Goal: Entertainment & Leisure: Consume media (video, audio)

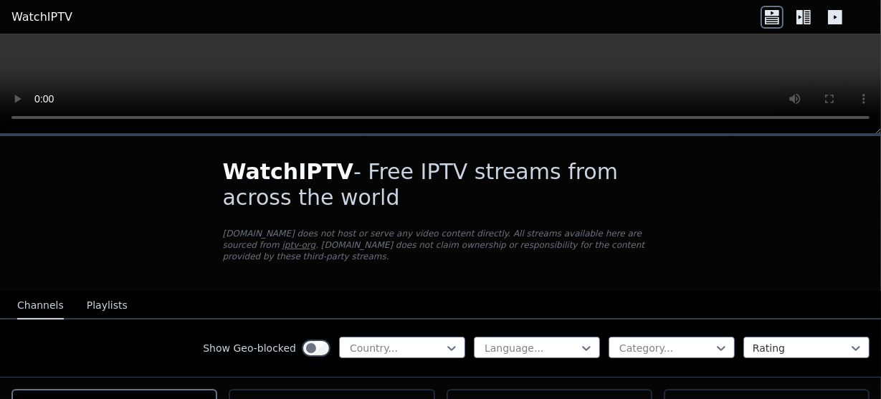
scroll to position [211, 0]
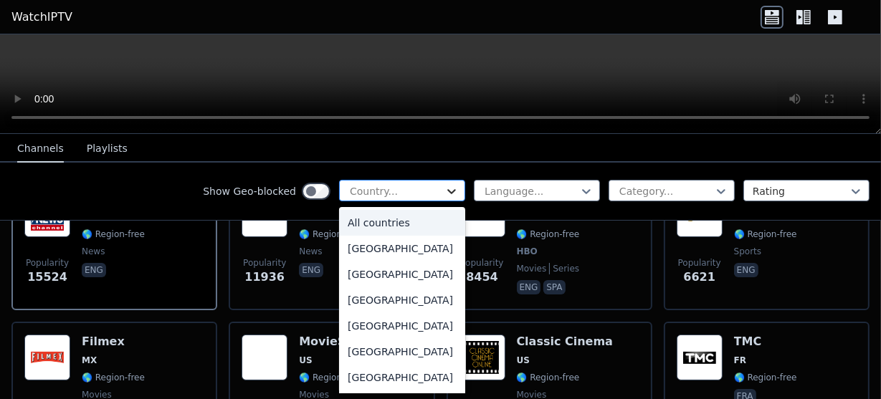
click at [445, 192] on icon at bounding box center [452, 191] width 14 height 14
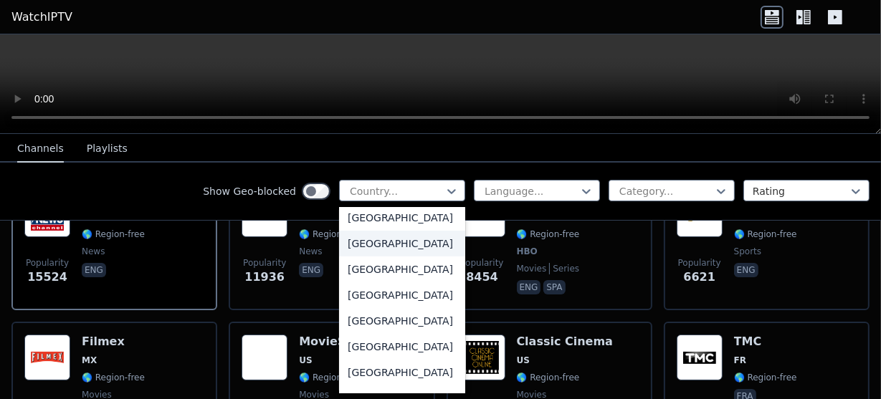
scroll to position [4927, 0]
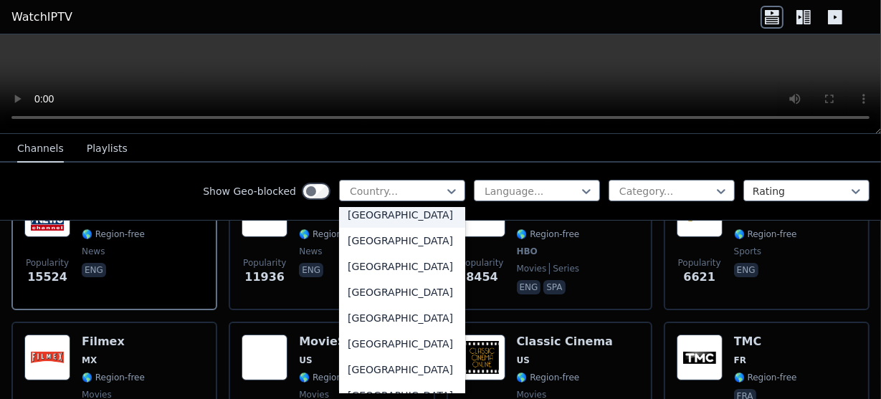
click at [370, 228] on div "[GEOGRAPHIC_DATA]" at bounding box center [402, 215] width 126 height 26
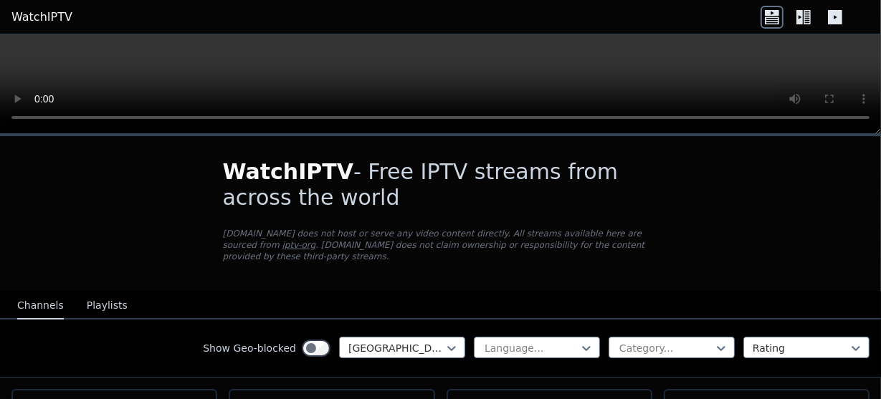
scroll to position [232, 0]
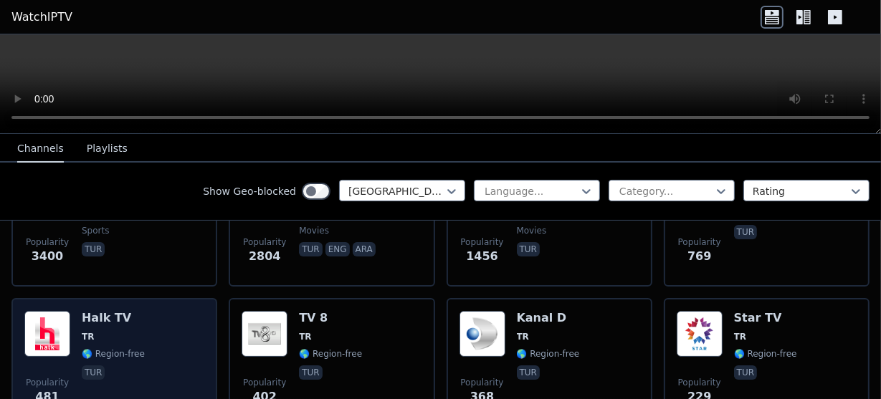
click at [175, 325] on div "Popularity 481 Halk TV TR 🌎 Region-free tur" at bounding box center [114, 362] width 180 height 103
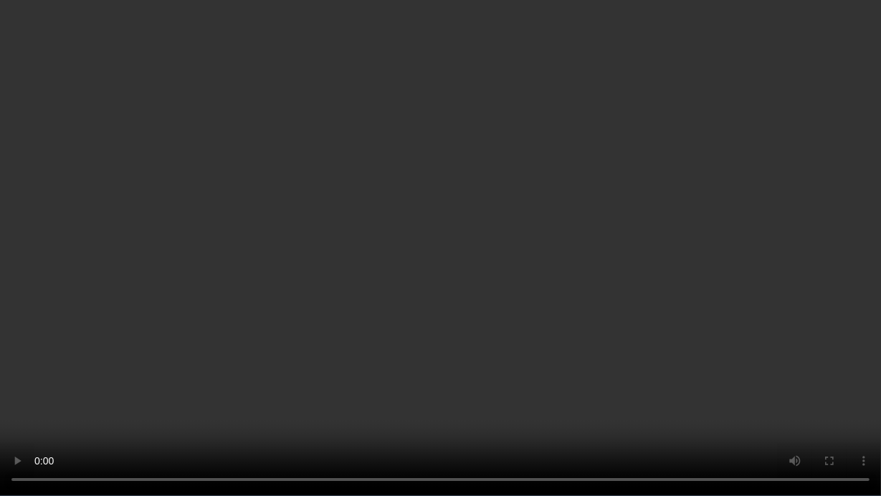
drag, startPoint x: 509, startPoint y: 121, endPoint x: 502, endPoint y: 138, distance: 18.6
drag, startPoint x: 502, startPoint y: 138, endPoint x: 445, endPoint y: 115, distance: 61.4
click at [445, 115] on video at bounding box center [440, 248] width 881 height 496
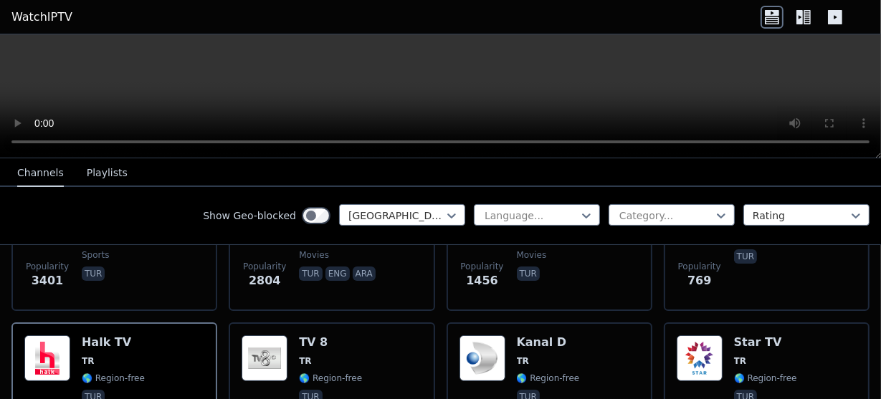
click at [810, 16] on icon at bounding box center [807, 17] width 7 height 14
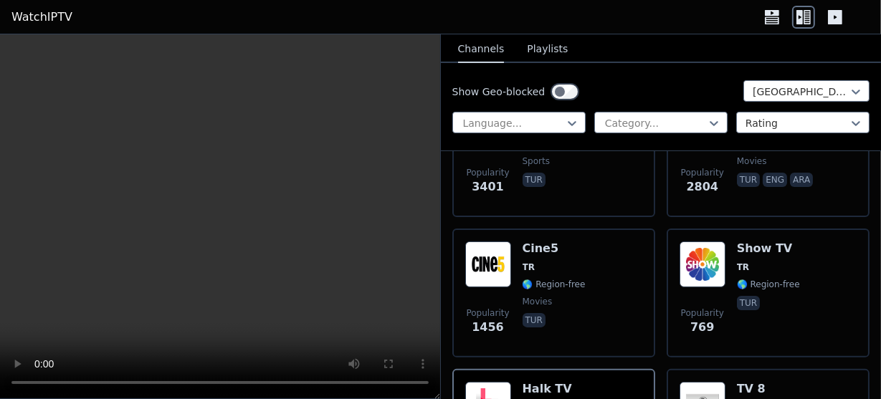
click at [835, 15] on icon at bounding box center [835, 17] width 14 height 14
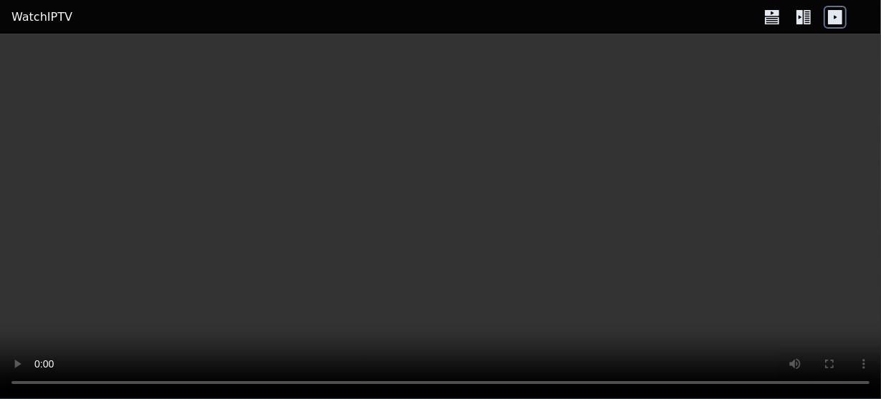
click at [805, 15] on icon at bounding box center [807, 17] width 7 height 14
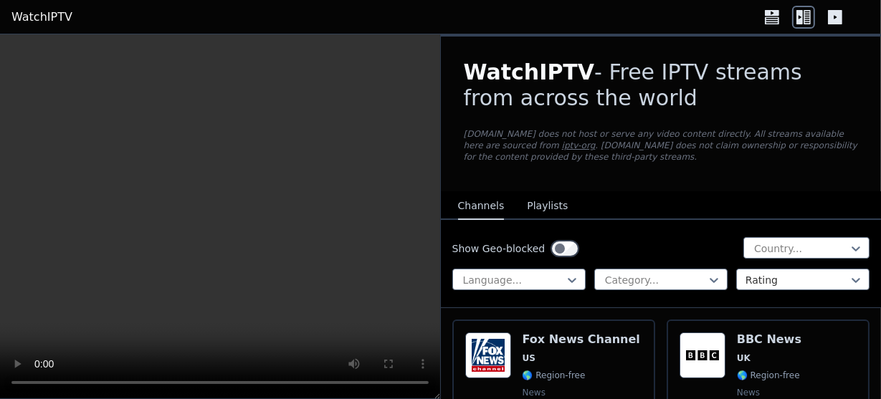
drag, startPoint x: 817, startPoint y: 3, endPoint x: 428, endPoint y: 283, distance: 478.8
click at [428, 283] on video at bounding box center [220, 216] width 440 height 365
click at [380, 284] on video at bounding box center [220, 216] width 440 height 365
click at [530, 204] on button "Playlists" at bounding box center [547, 206] width 41 height 27
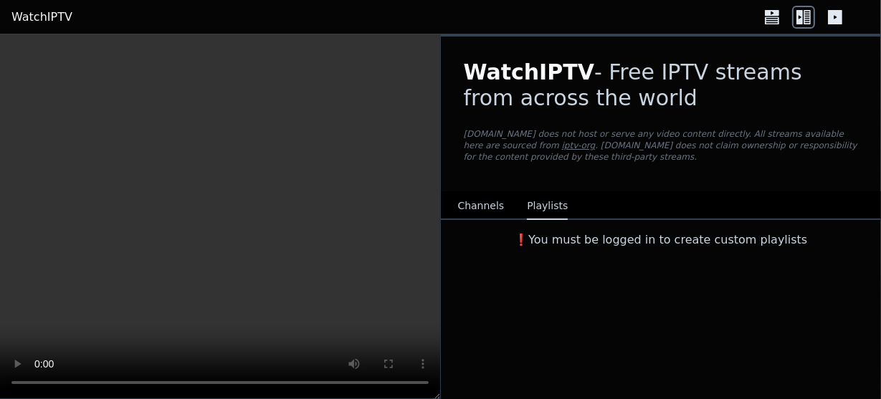
click at [767, 23] on icon at bounding box center [772, 19] width 14 height 7
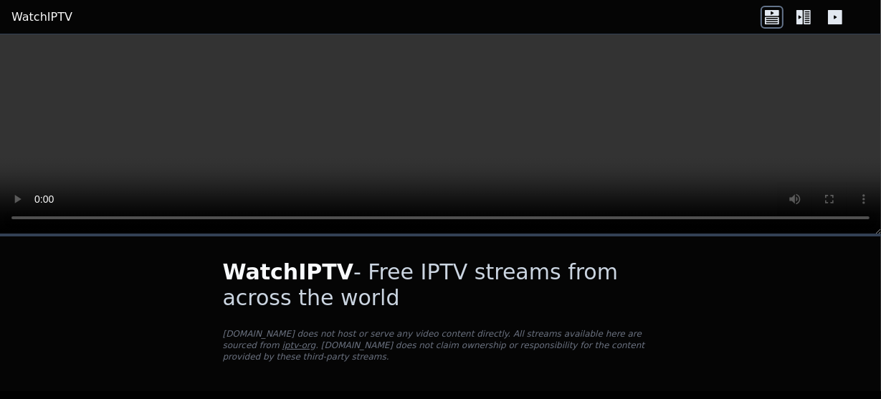
click at [803, 18] on icon at bounding box center [803, 17] width 23 height 23
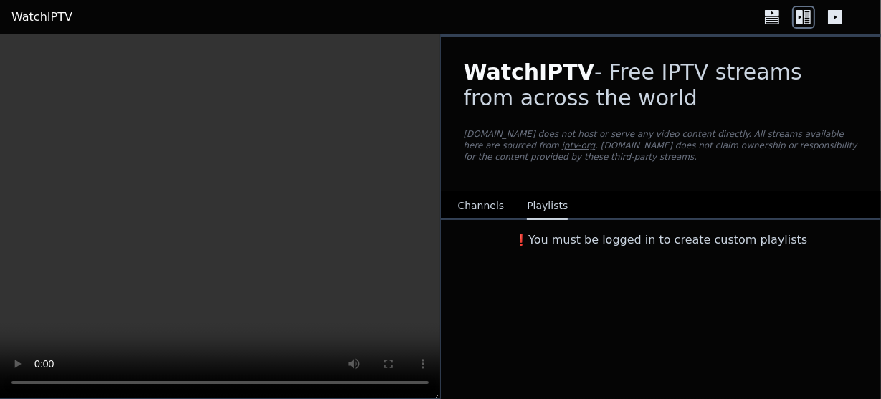
click at [773, 19] on icon at bounding box center [772, 19] width 14 height 7
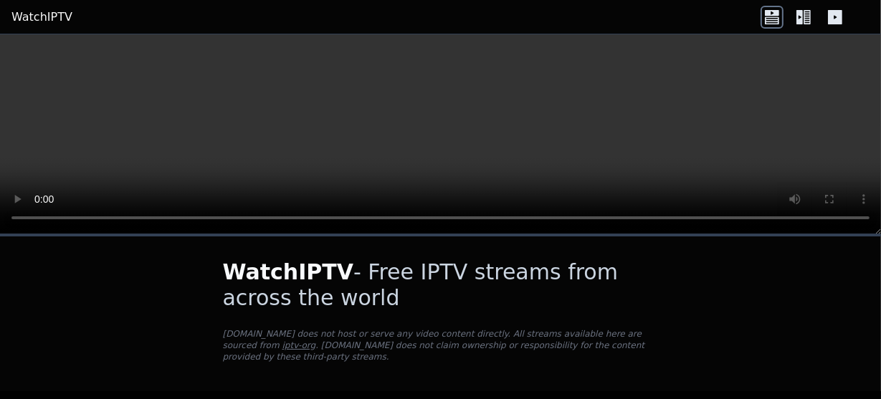
click at [805, 16] on icon at bounding box center [807, 17] width 7 height 14
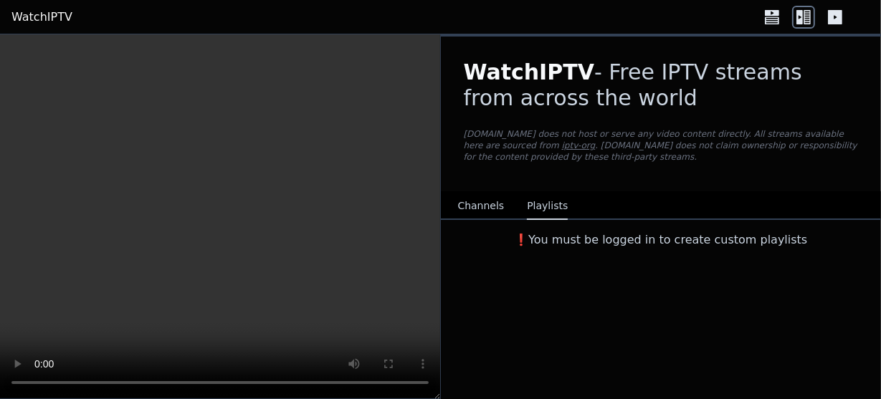
click at [55, 18] on link "WatchIPTV" at bounding box center [41, 17] width 61 height 17
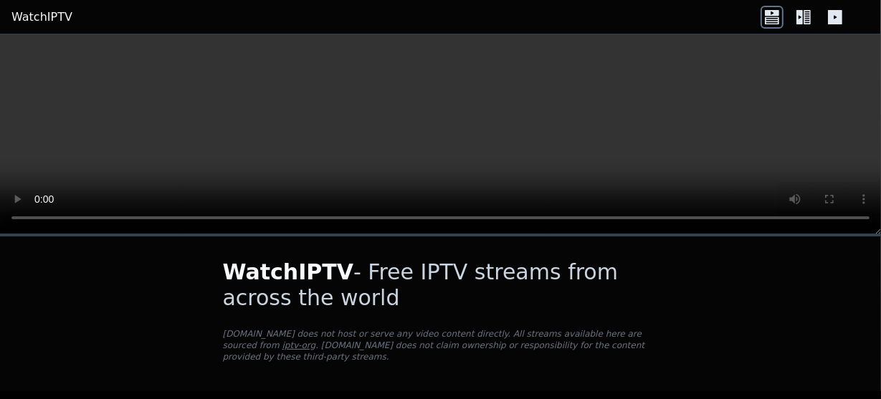
click at [494, 106] on video at bounding box center [440, 134] width 881 height 200
click at [803, 27] on icon at bounding box center [803, 17] width 23 height 23
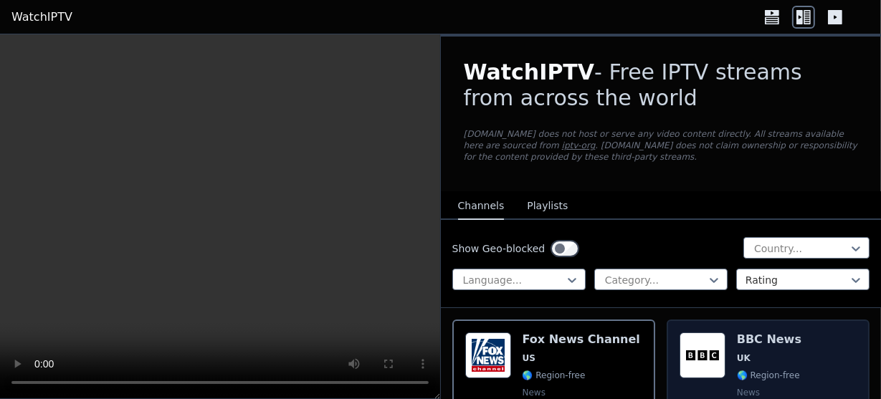
click at [789, 351] on div "Popularity 11939 BBC News UK 🌎 Region-free news eng" at bounding box center [768, 384] width 177 height 103
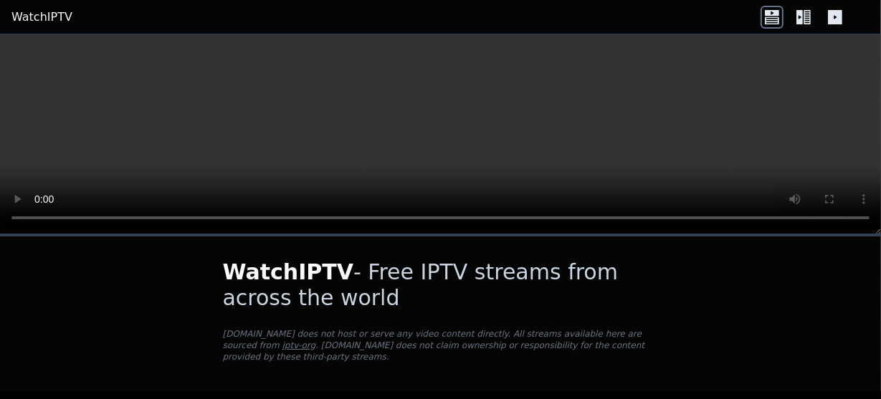
click at [316, 341] on link "iptv-org" at bounding box center [300, 346] width 34 height 10
click at [810, 18] on icon at bounding box center [807, 17] width 7 height 14
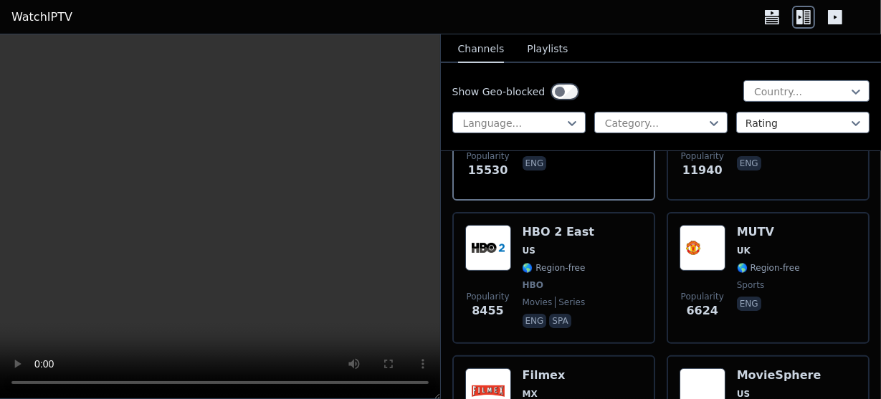
scroll to position [277, 0]
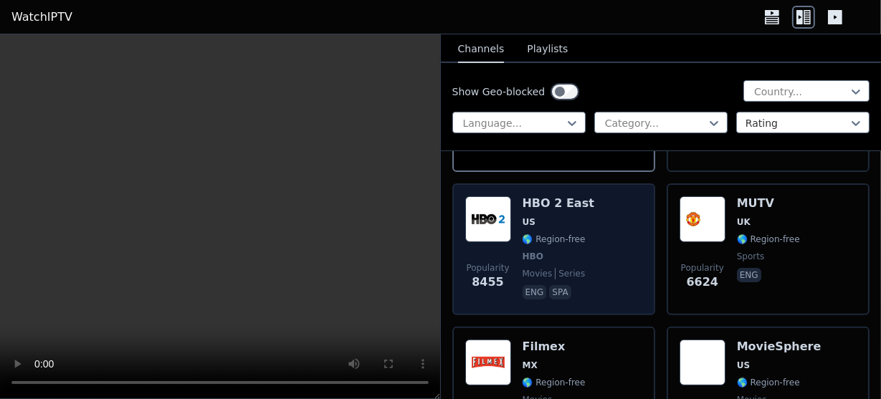
click at [499, 214] on img at bounding box center [488, 219] width 46 height 46
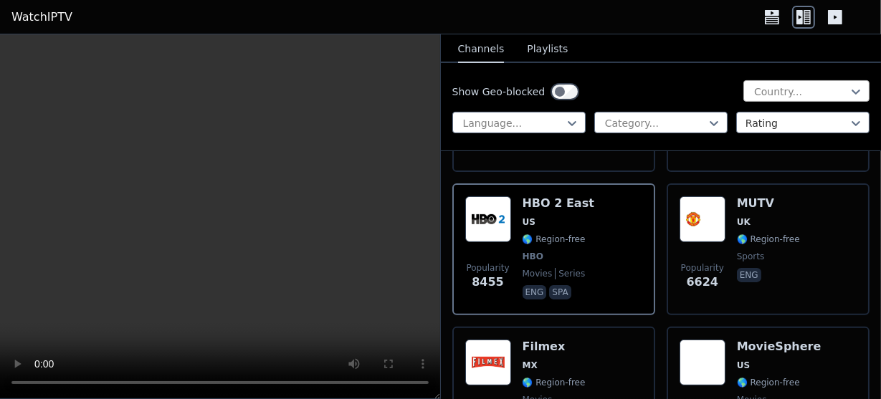
click at [812, 93] on div at bounding box center [801, 92] width 96 height 14
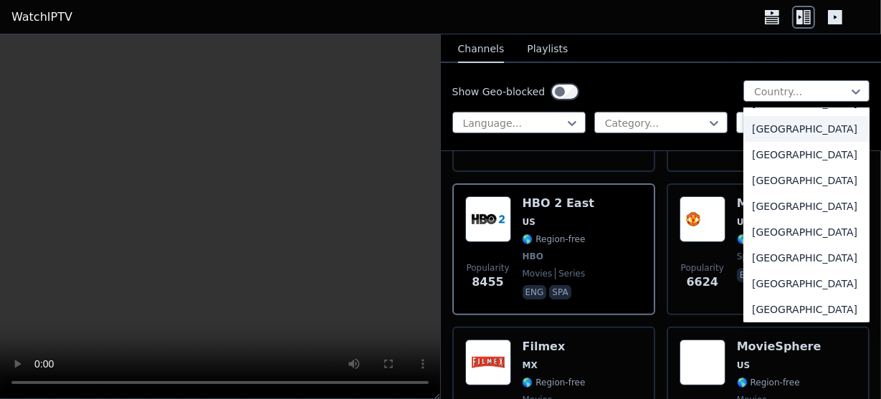
scroll to position [5065, 0]
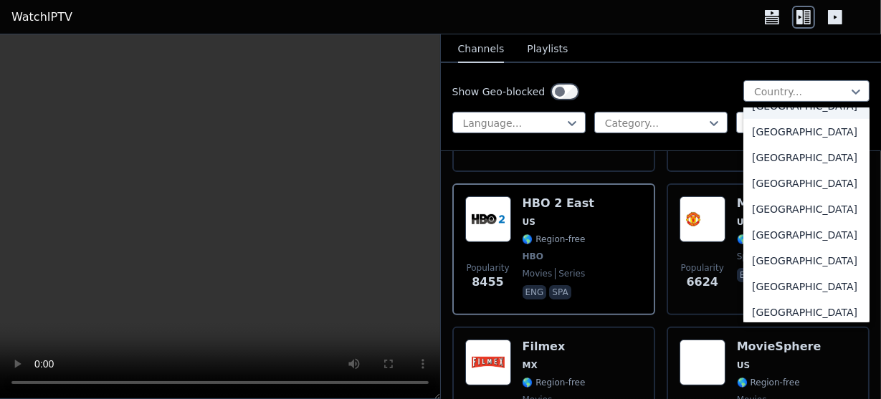
click at [813, 119] on div "[GEOGRAPHIC_DATA]" at bounding box center [807, 106] width 126 height 26
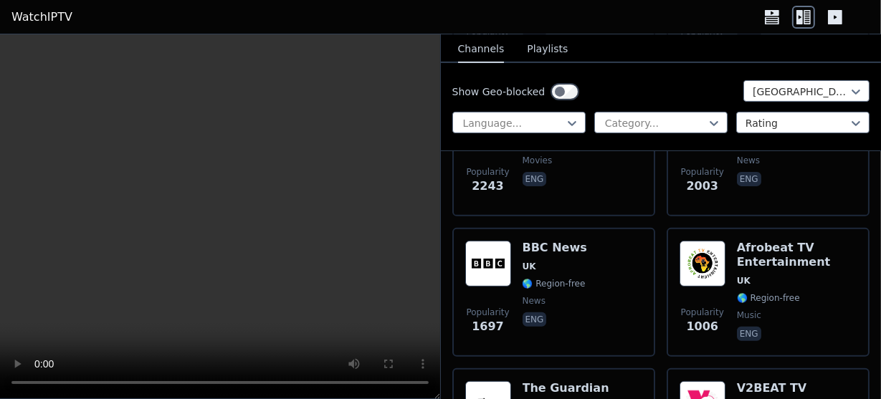
scroll to position [412, 0]
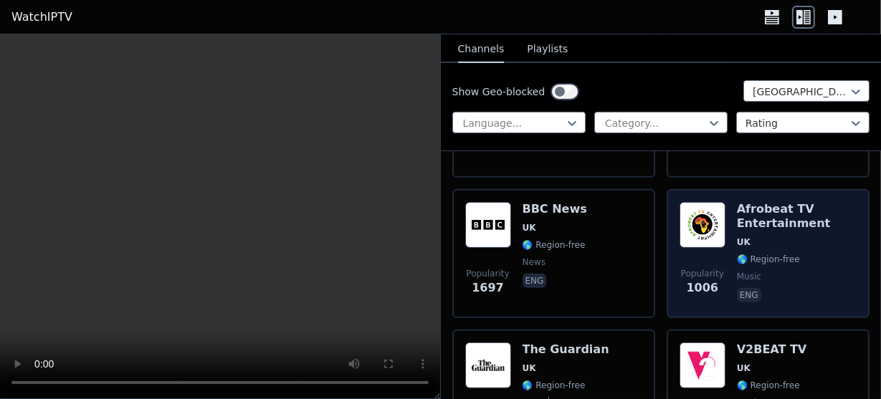
click at [716, 223] on img at bounding box center [703, 225] width 46 height 46
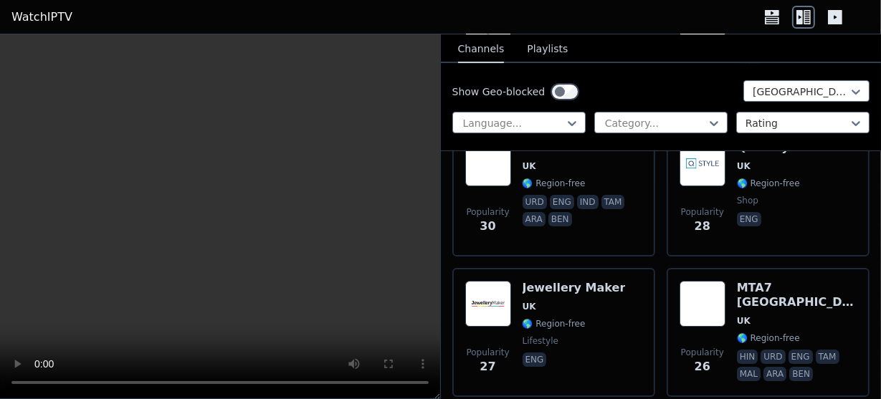
scroll to position [4018, 0]
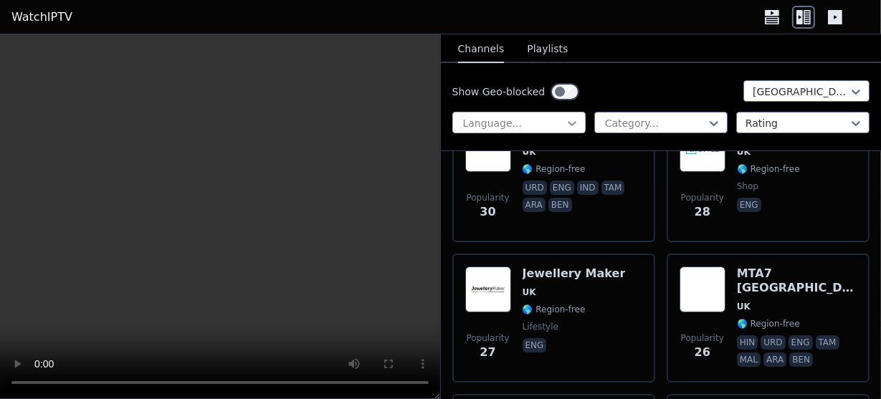
click at [565, 125] on icon at bounding box center [572, 123] width 14 height 14
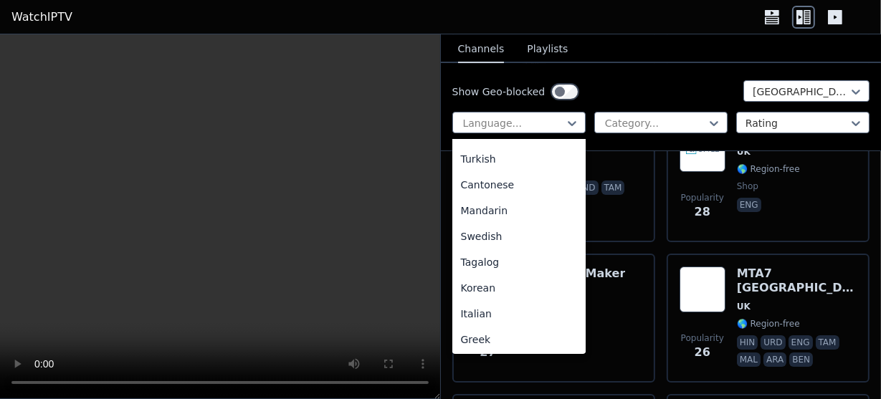
scroll to position [359, 0]
click at [496, 148] on div "Turkish" at bounding box center [518, 158] width 133 height 26
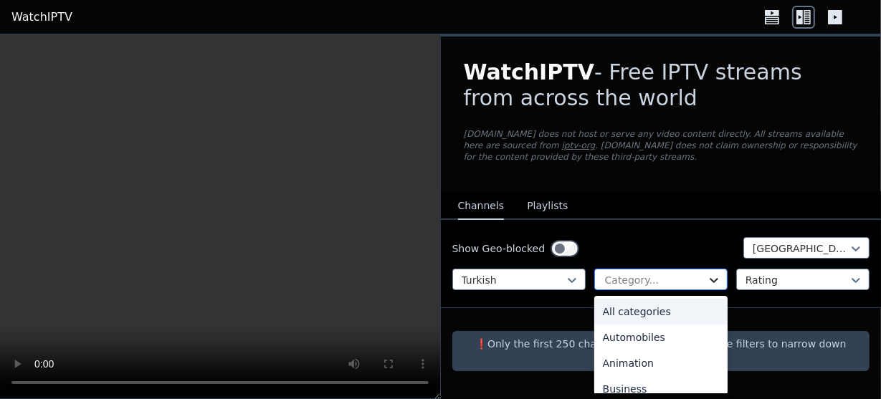
click at [711, 275] on icon at bounding box center [714, 280] width 14 height 14
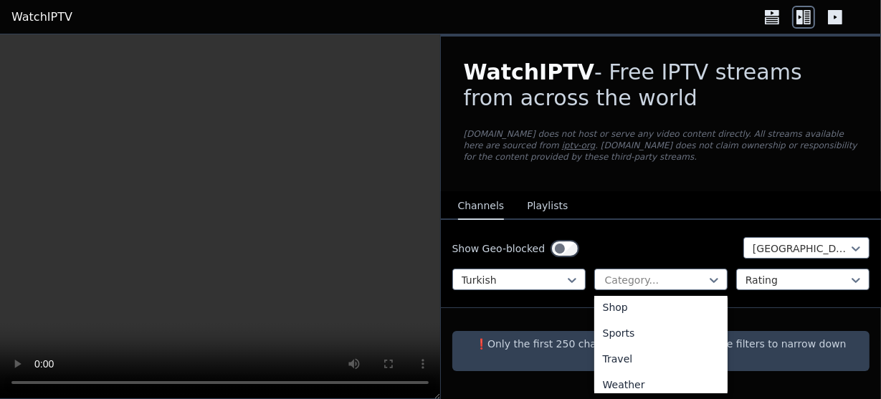
scroll to position [604, 0]
click at [666, 323] on div "Sports" at bounding box center [660, 327] width 133 height 26
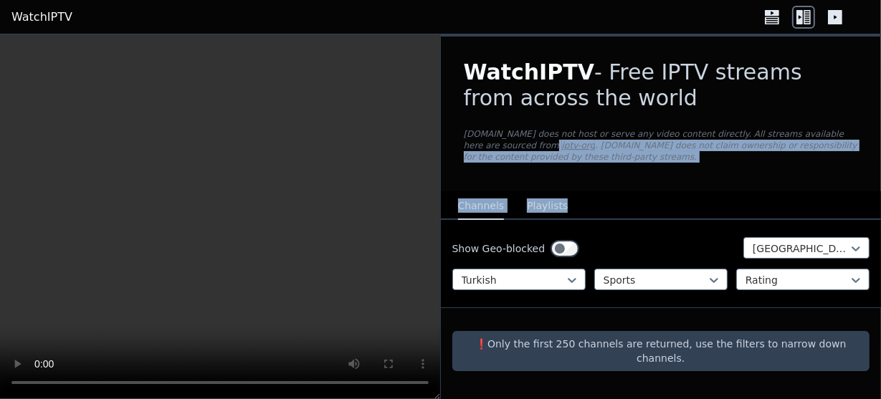
drag, startPoint x: 878, startPoint y: 136, endPoint x: 878, endPoint y: 187, distance: 51.6
click at [878, 187] on div "WatchIPTV - Free IPTV streams from across the world WatchIPTV.xyz does not host…" at bounding box center [661, 114] width 441 height 155
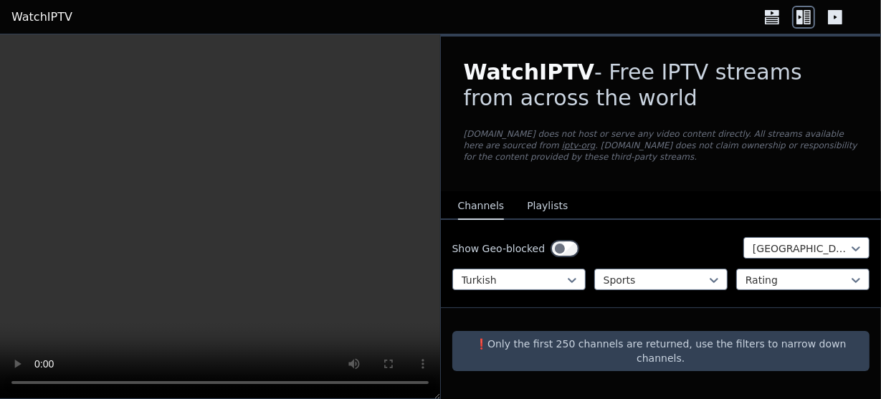
click at [772, 27] on icon at bounding box center [772, 17] width 23 height 23
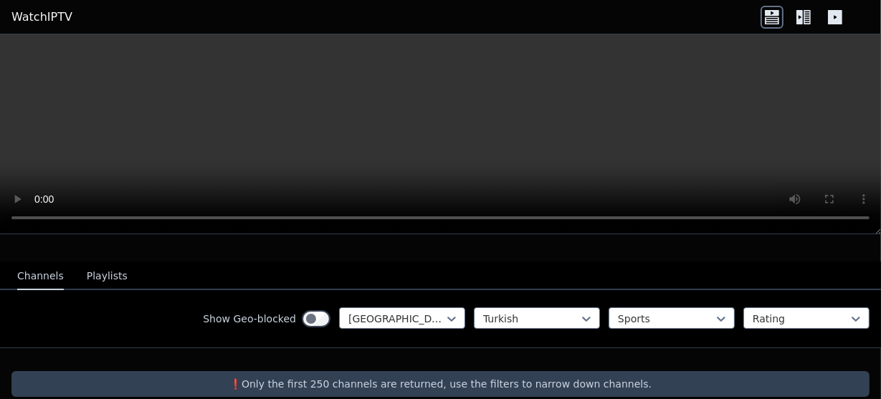
scroll to position [138, 0]
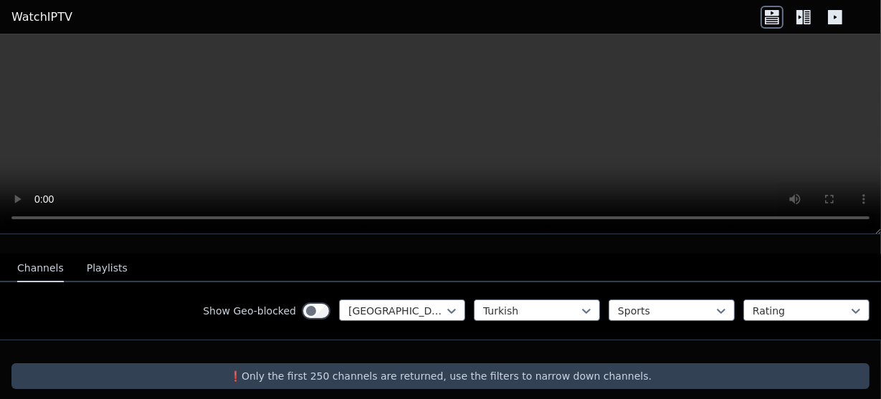
click at [775, 341] on div at bounding box center [440, 352] width 881 height 23
click at [807, 17] on icon at bounding box center [807, 17] width 7 height 14
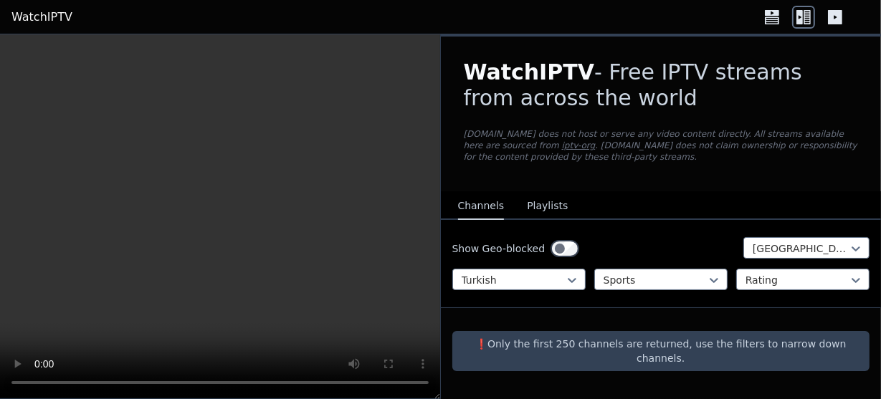
scroll to position [0, 0]
click at [833, 14] on icon at bounding box center [835, 17] width 14 height 14
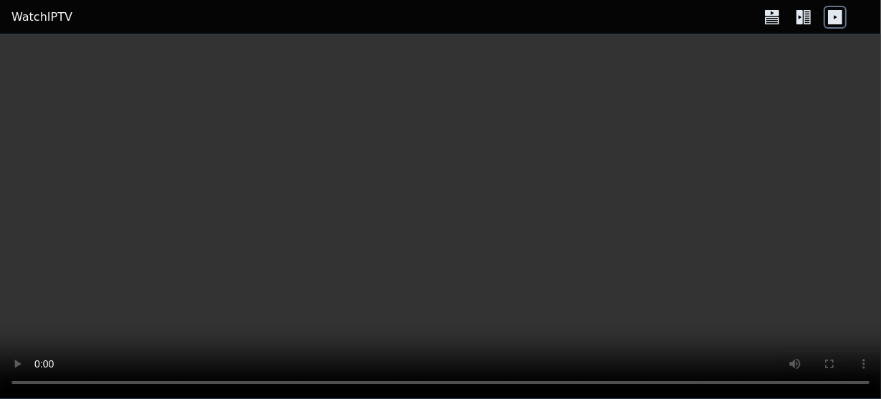
click at [809, 26] on icon at bounding box center [803, 17] width 23 height 23
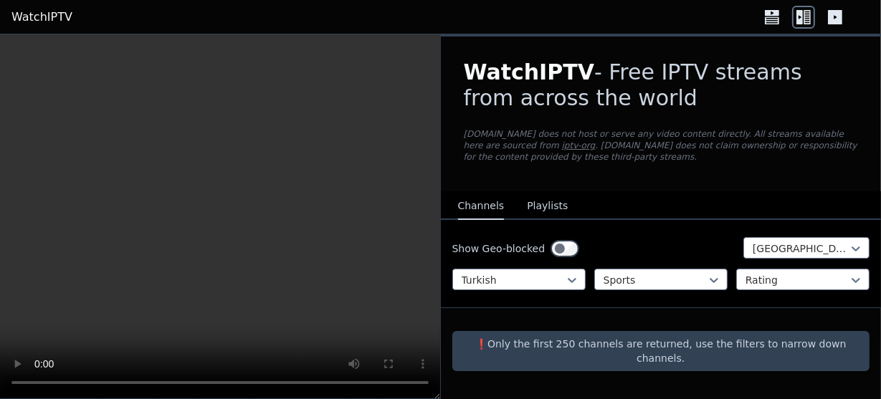
click at [774, 23] on icon at bounding box center [772, 19] width 14 height 7
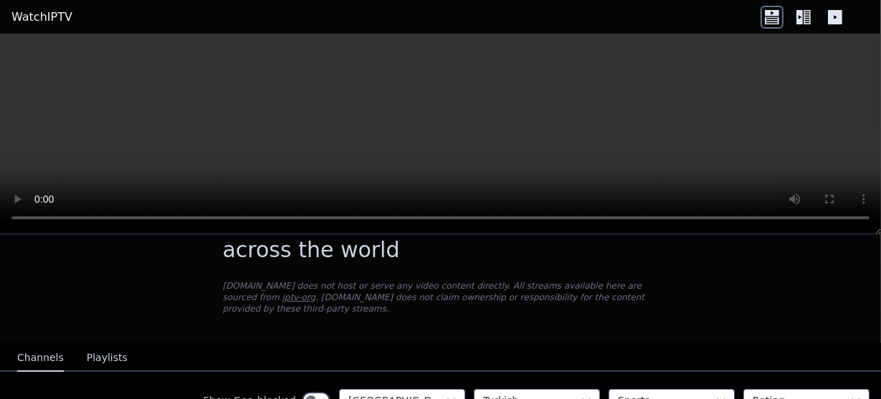
scroll to position [131, 0]
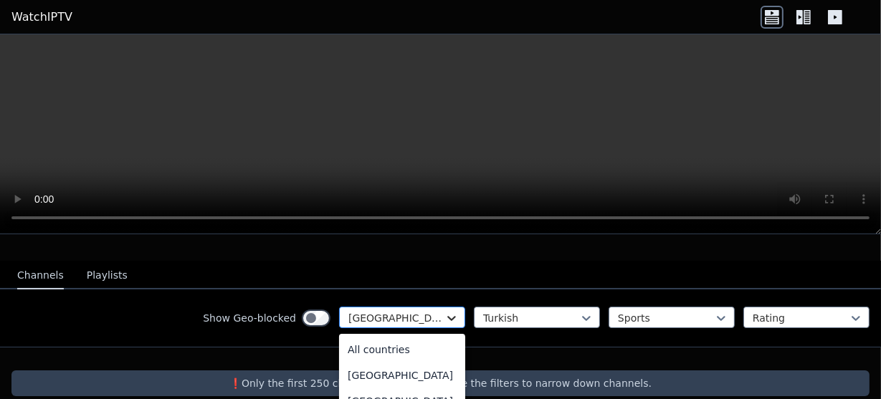
click at [445, 311] on icon at bounding box center [452, 318] width 14 height 14
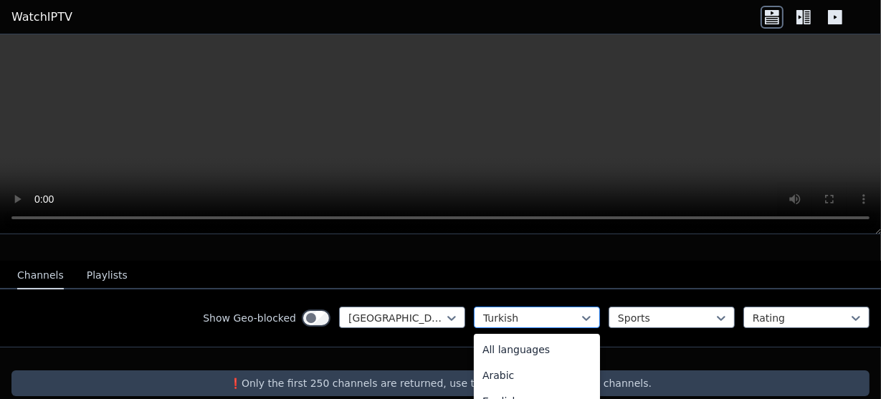
click at [534, 311] on div at bounding box center [531, 318] width 96 height 14
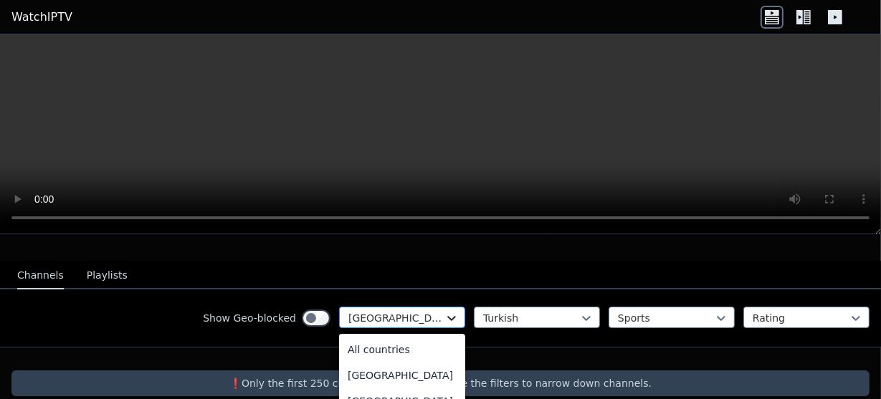
click at [445, 311] on icon at bounding box center [452, 318] width 14 height 14
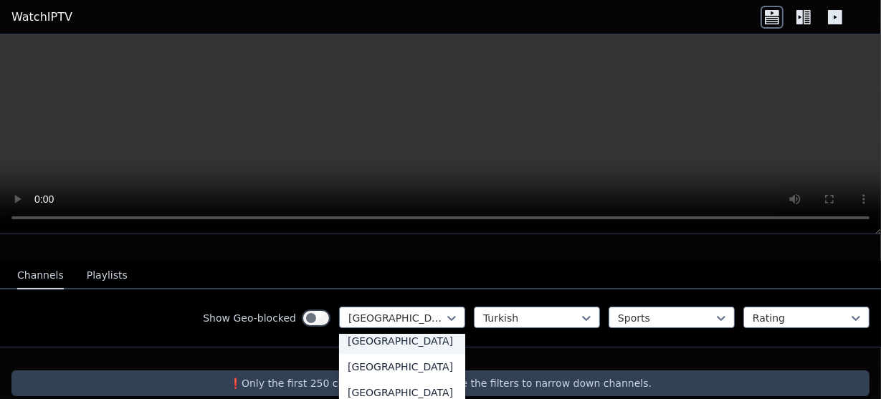
click at [423, 354] on div "[GEOGRAPHIC_DATA]" at bounding box center [402, 341] width 126 height 26
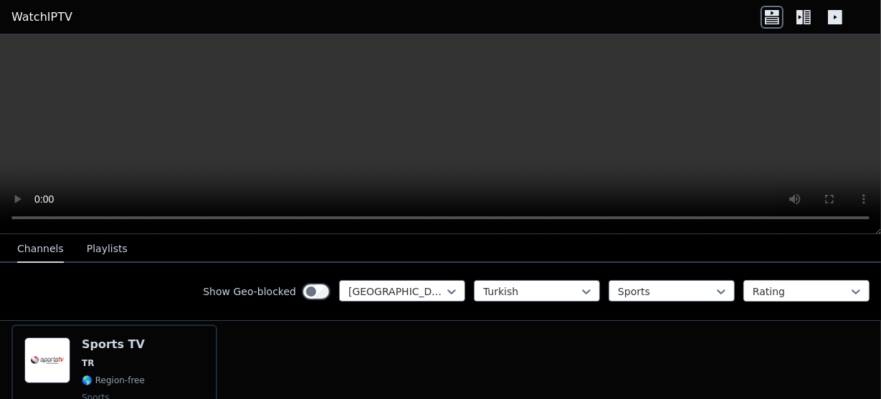
scroll to position [151, 0]
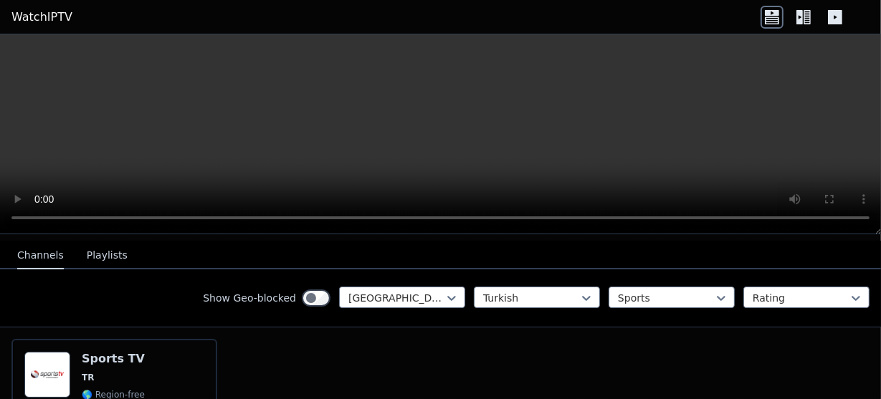
click at [805, 29] on header "WatchIPTV" at bounding box center [440, 17] width 881 height 34
click at [803, 23] on icon at bounding box center [803, 17] width 23 height 23
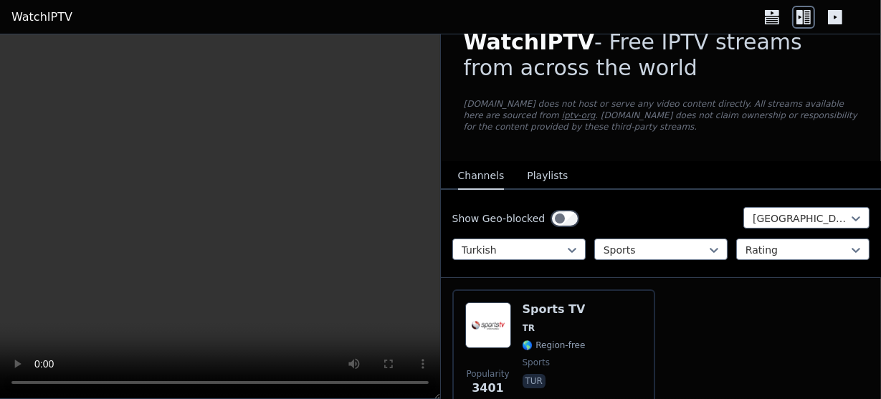
scroll to position [109, 0]
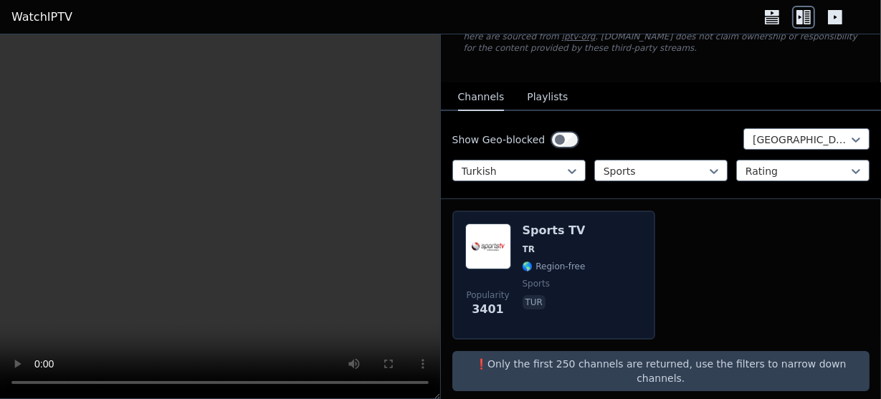
click at [500, 253] on img at bounding box center [488, 247] width 46 height 46
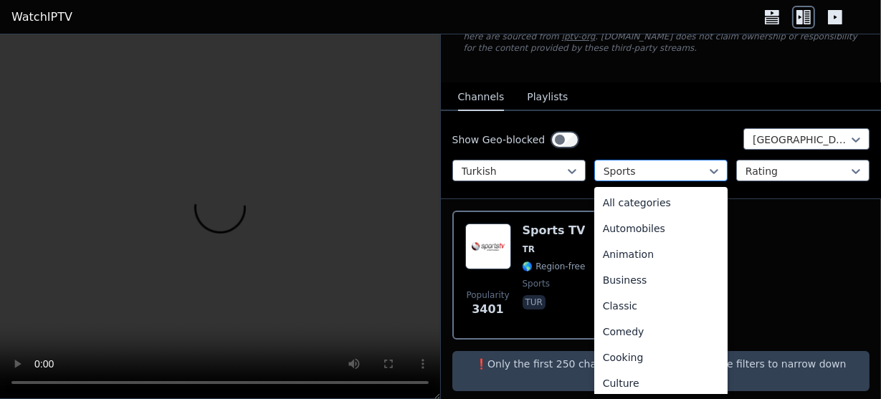
click at [664, 170] on div at bounding box center [655, 171] width 103 height 14
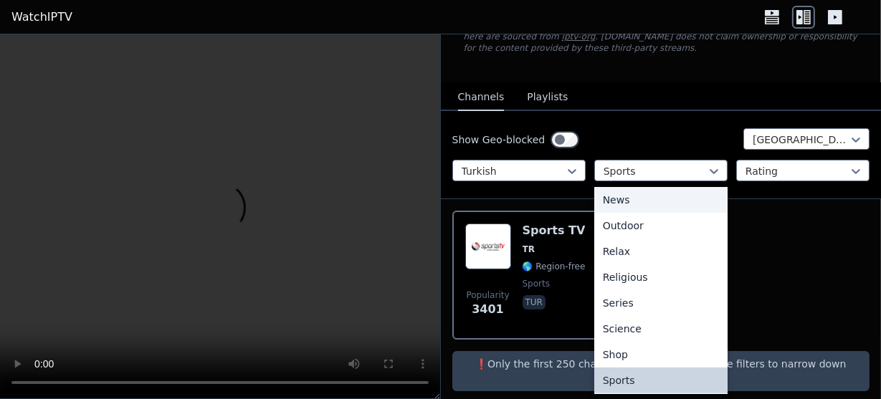
click at [662, 196] on div "News" at bounding box center [660, 200] width 133 height 26
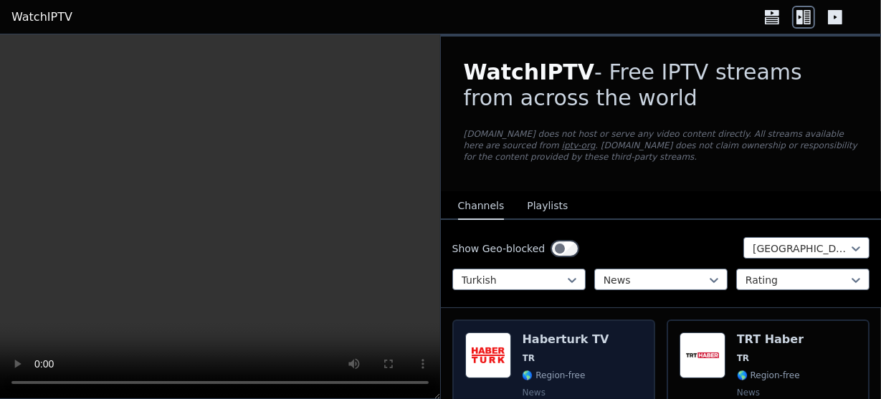
click at [535, 350] on div "Haberturk TV TR 🌎 Region-free news tur" at bounding box center [566, 384] width 87 height 103
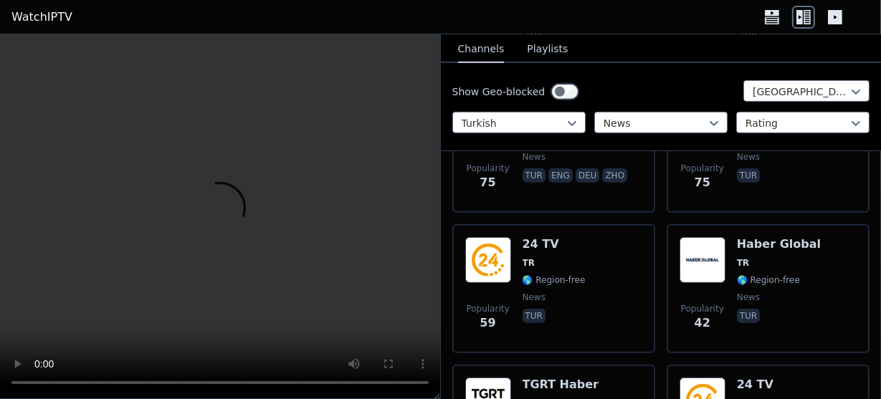
scroll to position [320, 0]
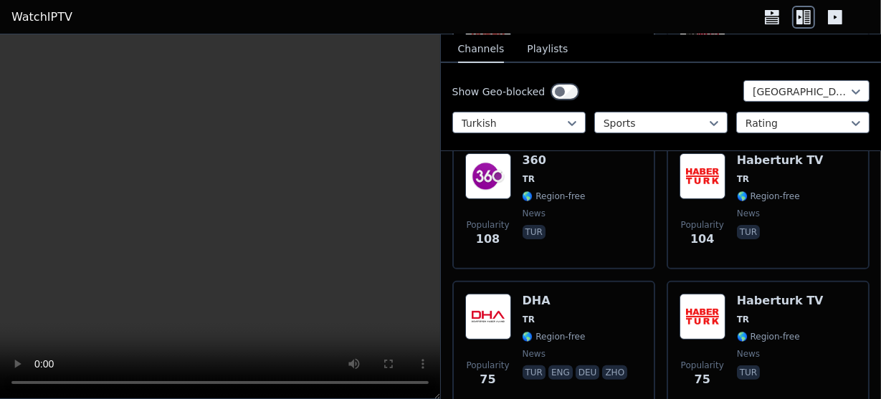
scroll to position [109, 0]
